Goal: Find specific page/section: Find specific page/section

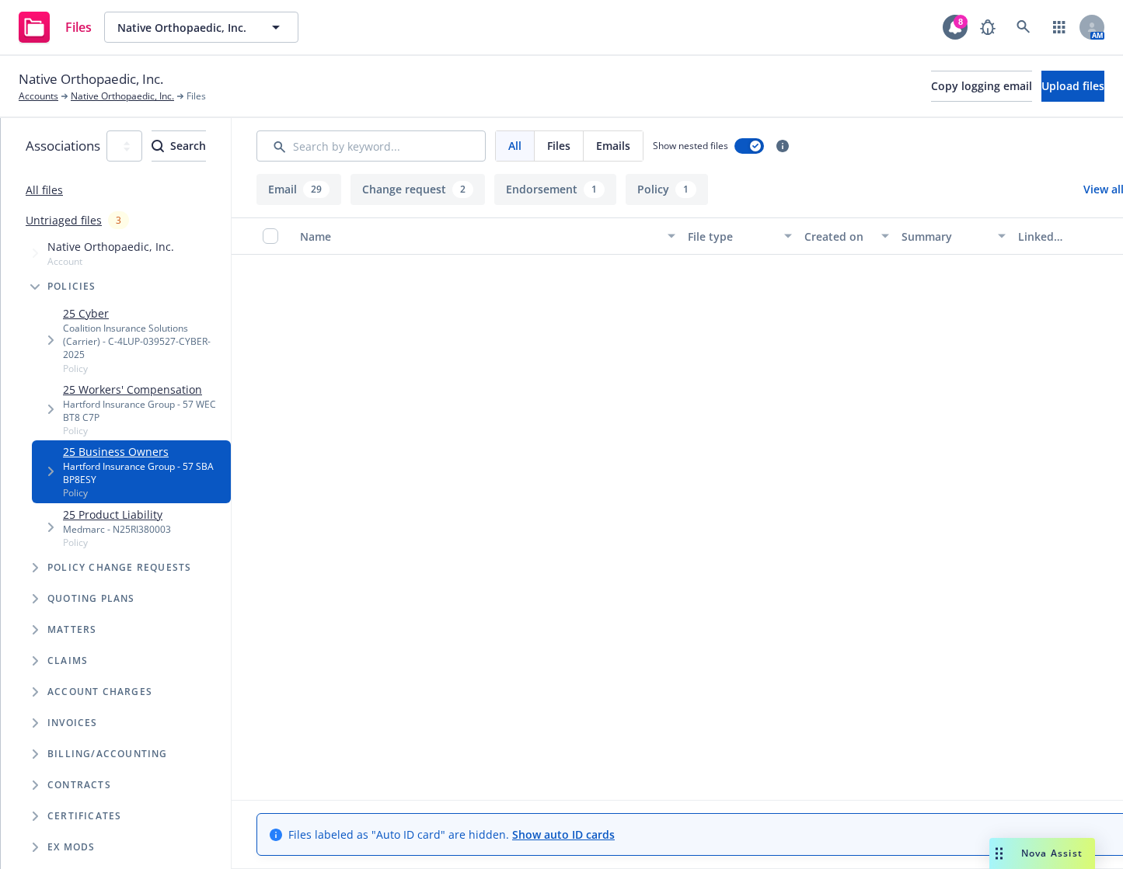
scroll to position [1165, 0]
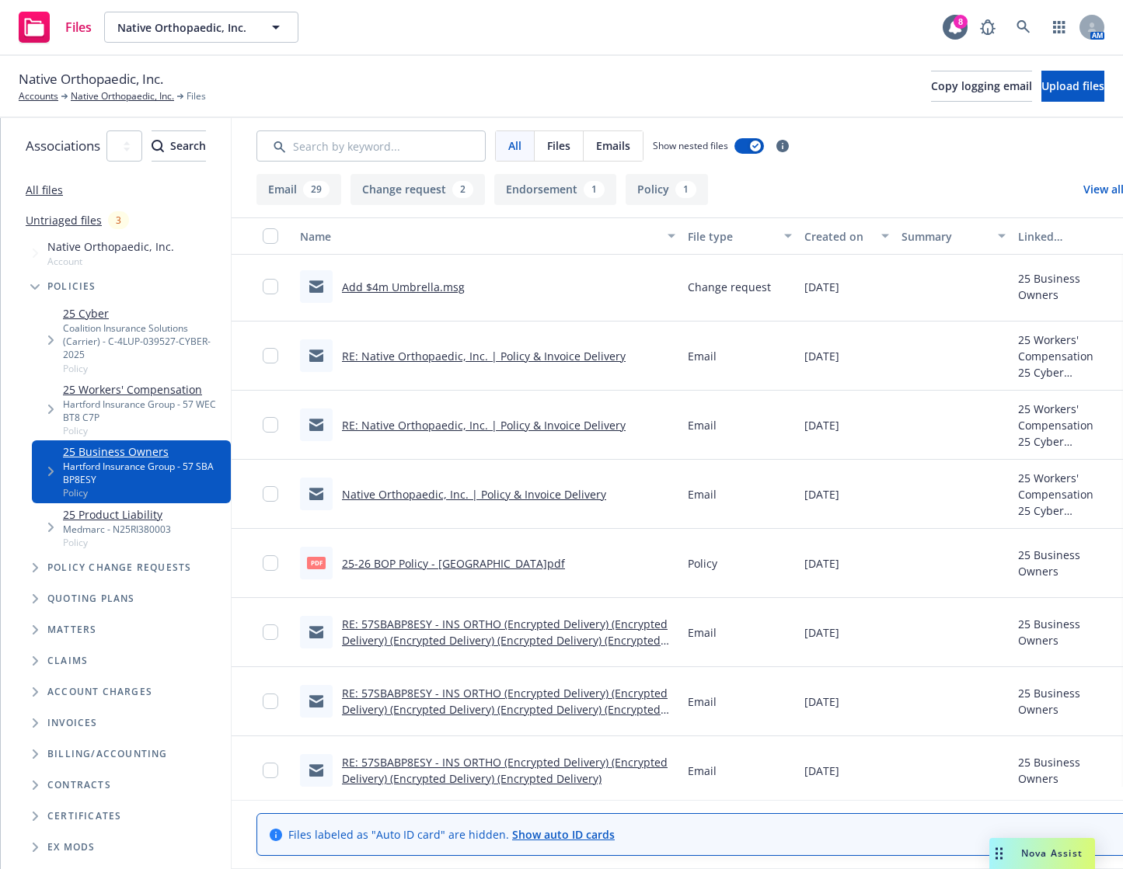
click at [709, 79] on div "Native Orthopaedic, Inc. Accounts Native Orthopaedic, Inc. Files Copy logging e…" at bounding box center [561, 86] width 1085 height 34
click at [1023, 21] on icon at bounding box center [1022, 26] width 13 height 13
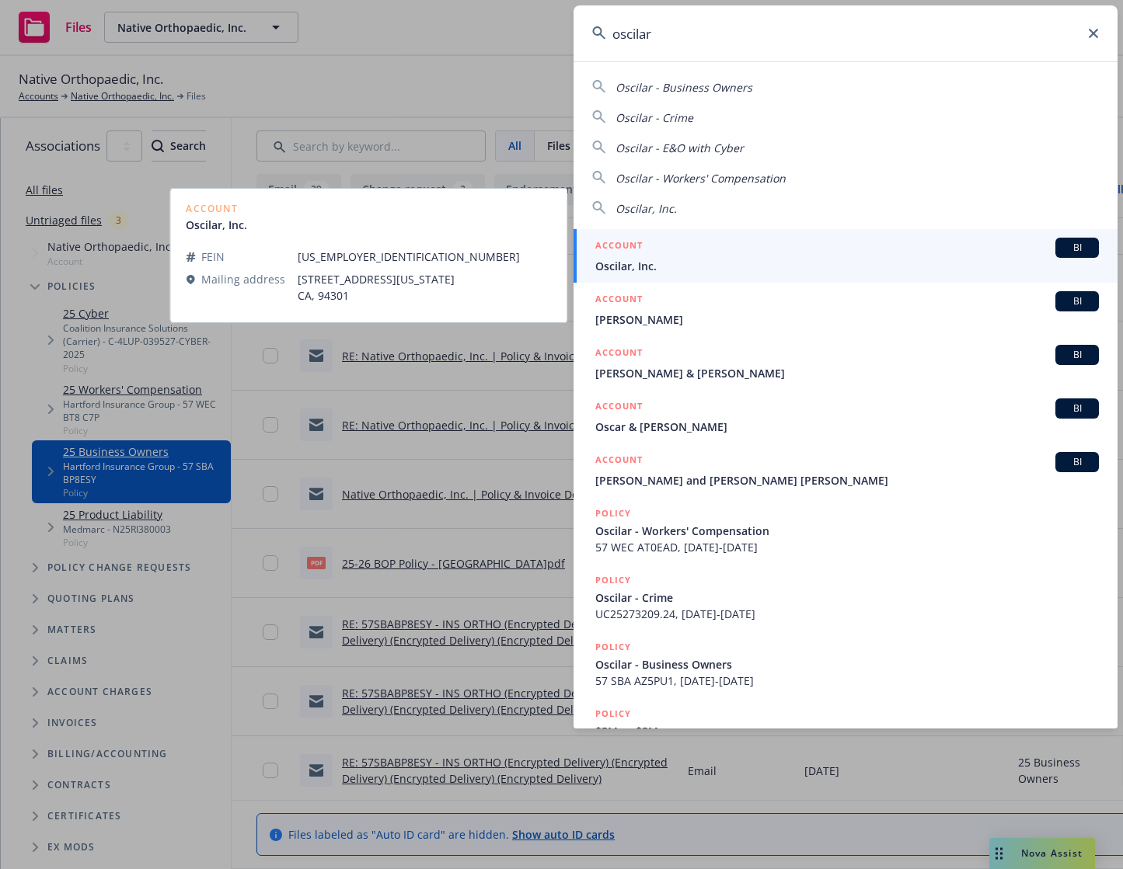
type input "oscilar"
click at [796, 255] on div "ACCOUNT BI" at bounding box center [846, 248] width 503 height 20
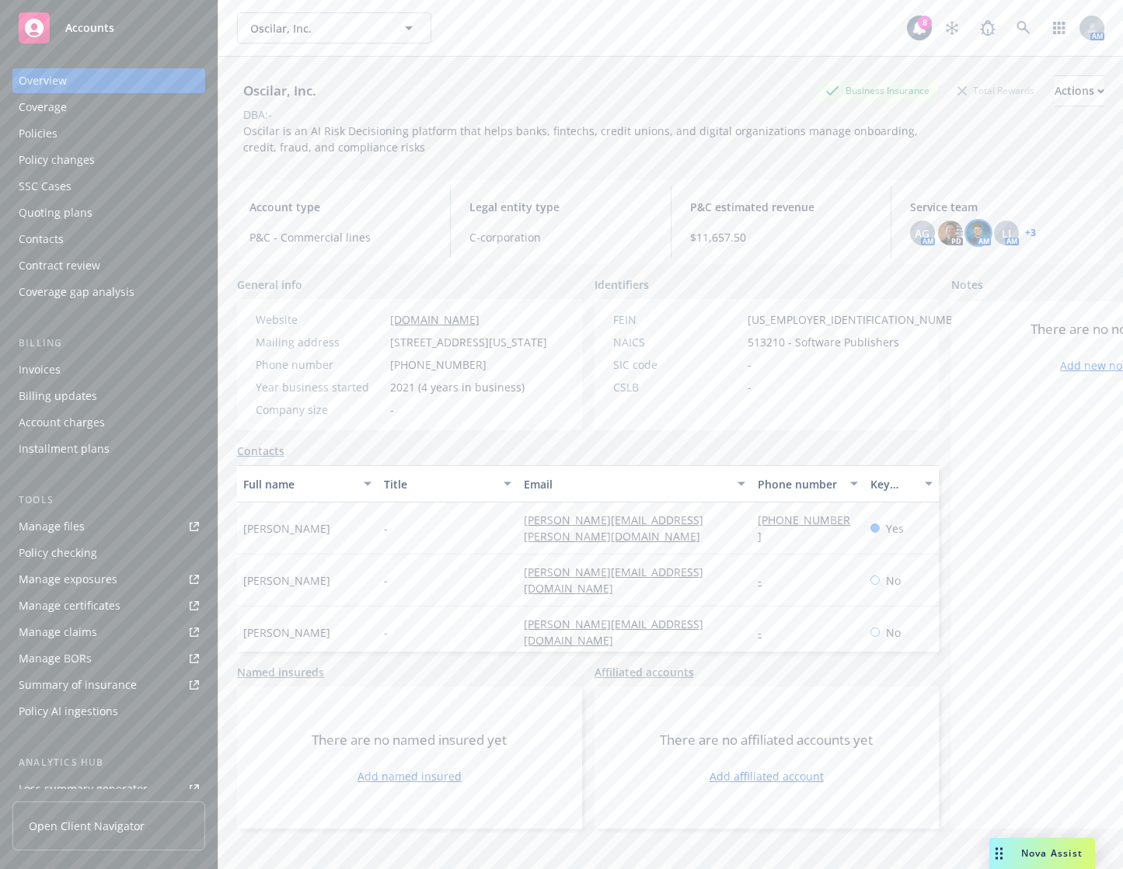
click at [967, 235] on img at bounding box center [978, 233] width 25 height 25
click at [999, 273] on div "Oscilar, Inc. Business Insurance Total Rewards Actions DBA: - Oscilar is an AI …" at bounding box center [670, 482] width 867 height 851
click at [92, 127] on div "Policies" at bounding box center [109, 133] width 180 height 25
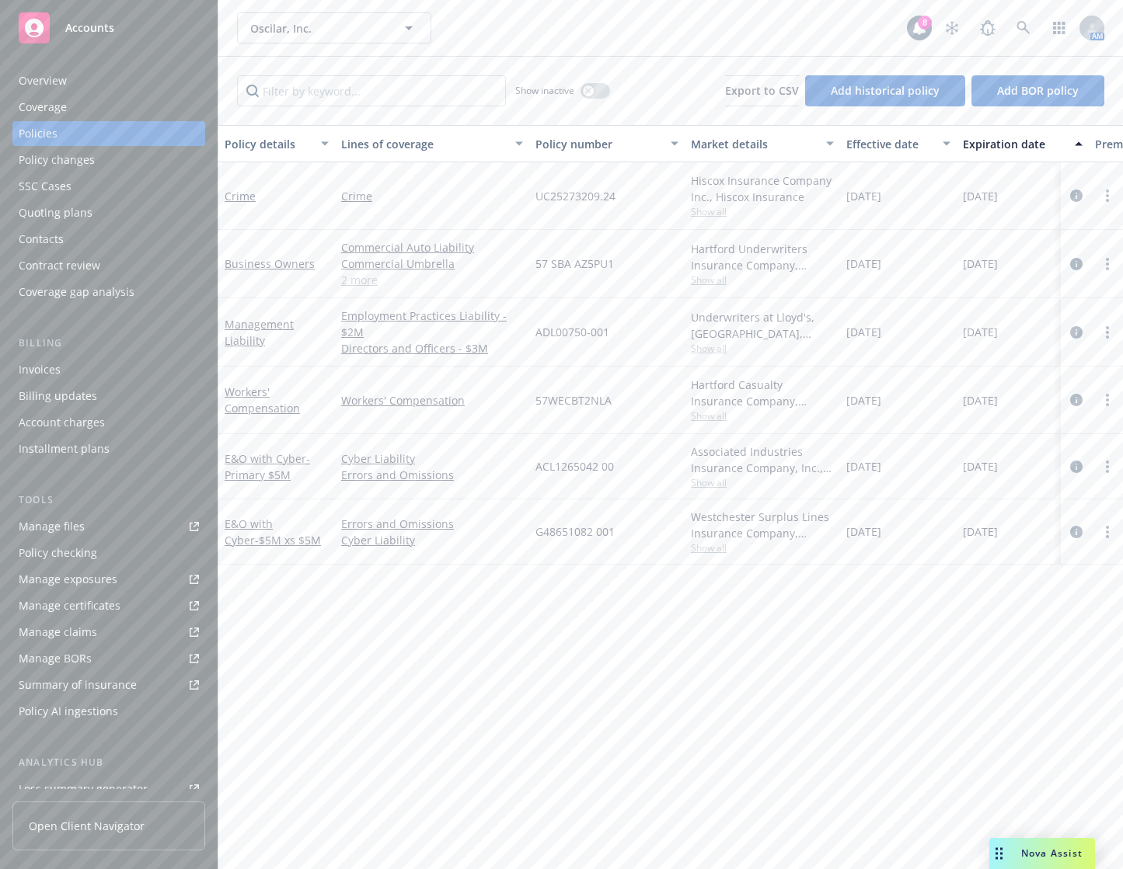
click at [43, 81] on div "Overview" at bounding box center [43, 80] width 48 height 25
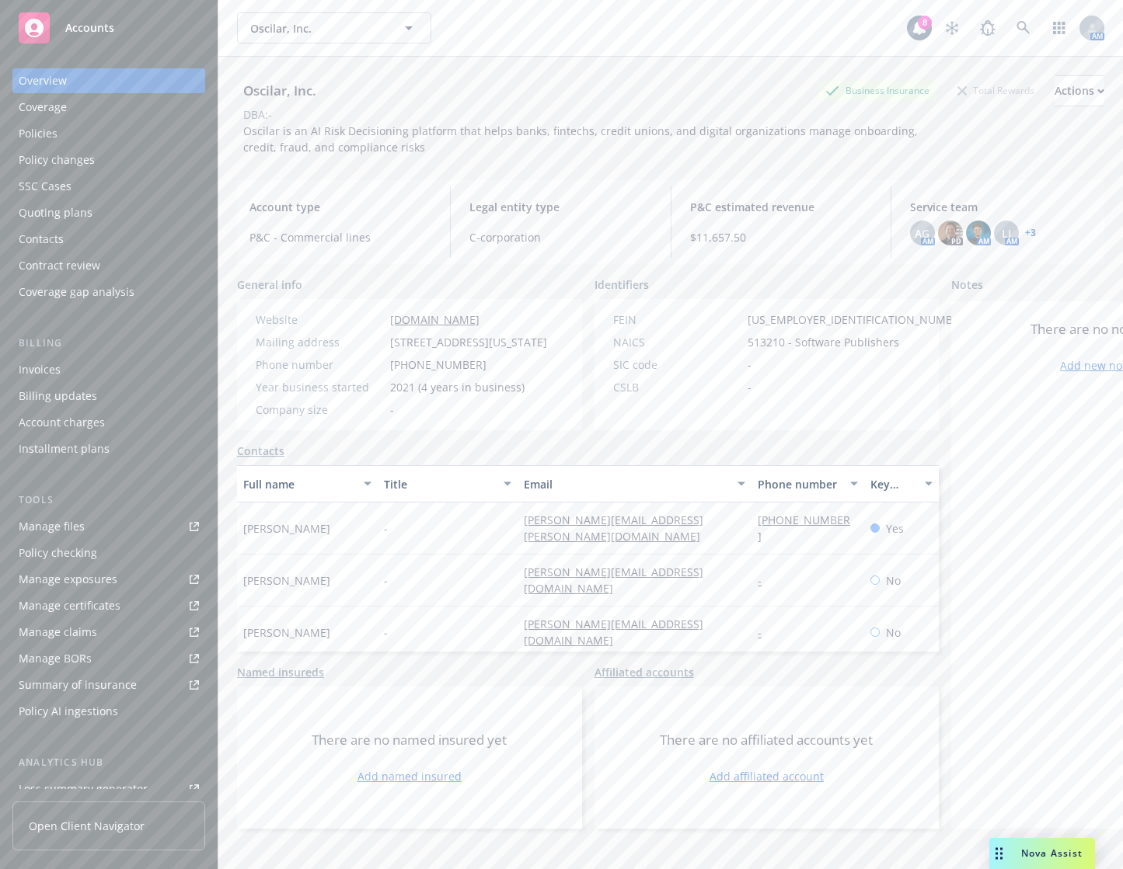
drag, startPoint x: 493, startPoint y: 95, endPoint x: 463, endPoint y: 115, distance: 36.4
click at [493, 95] on div "Oscilar, Inc. Business Insurance Total Rewards Actions" at bounding box center [670, 90] width 867 height 31
click at [1016, 21] on icon at bounding box center [1023, 28] width 14 height 14
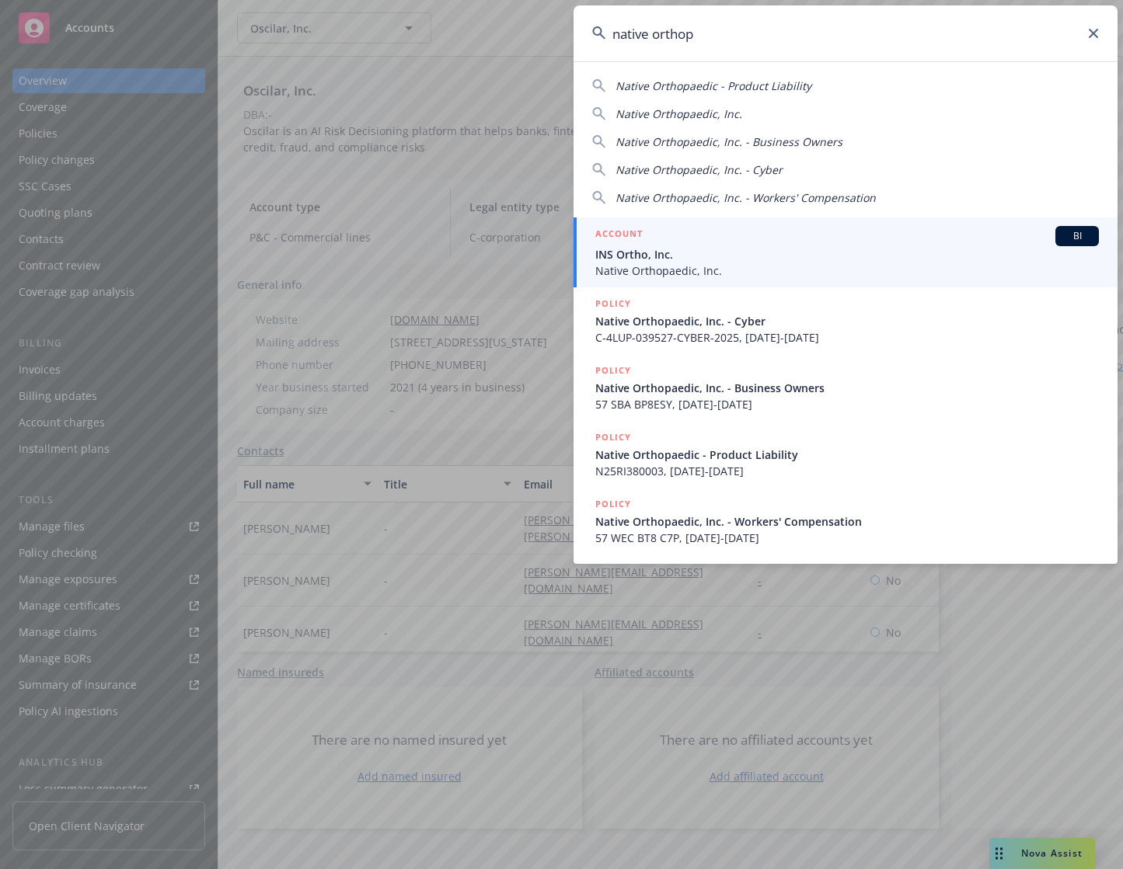
type input "native orthop"
click at [870, 260] on span "INS Ortho, Inc." at bounding box center [846, 254] width 503 height 16
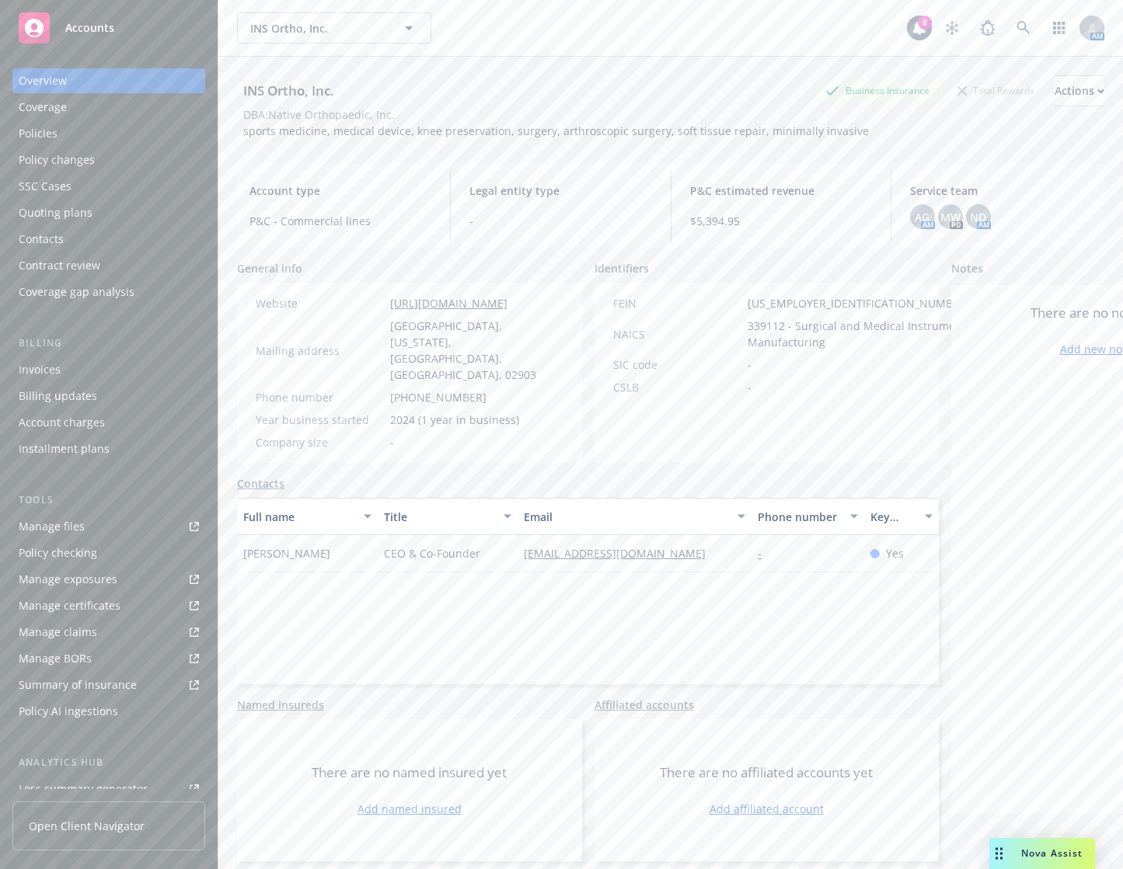
click at [114, 522] on link "Manage files" at bounding box center [108, 526] width 193 height 25
